Goal: Information Seeking & Learning: Understand process/instructions

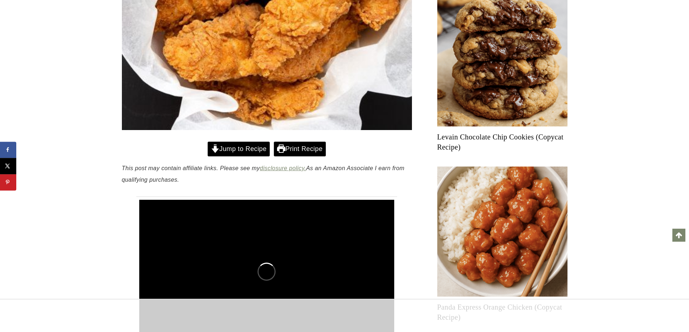
scroll to position [289, 0]
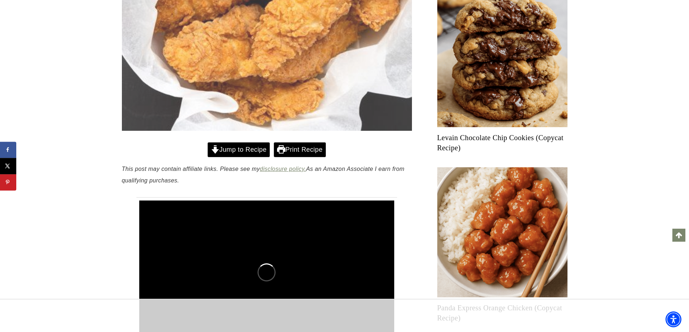
click at [233, 149] on link "Jump to Recipe" at bounding box center [239, 150] width 62 height 15
